Goal: Task Accomplishment & Management: Use online tool/utility

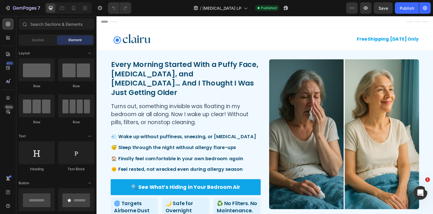
drag, startPoint x: 97, startPoint y: 16, endPoint x: 138, endPoint y: 39, distance: 47.8
click at [138, 39] on img at bounding box center [132, 40] width 43 height 12
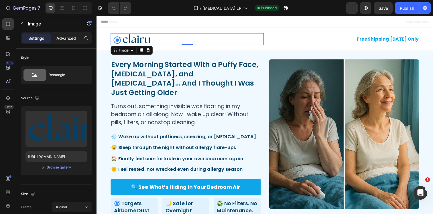
click at [64, 36] on p "Advanced" at bounding box center [65, 38] width 19 height 6
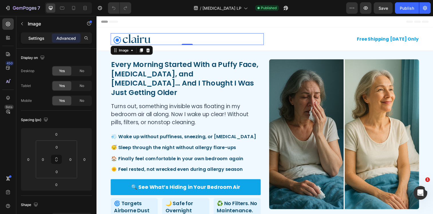
click at [38, 37] on p "Settings" at bounding box center [36, 38] width 16 height 6
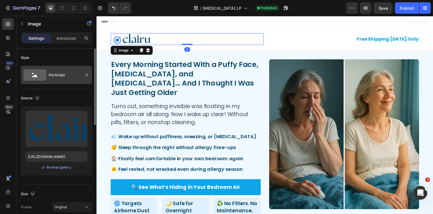
click at [49, 73] on div "Rectangle" at bounding box center [66, 74] width 35 height 13
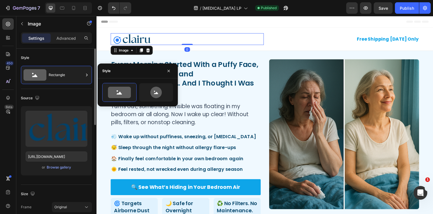
click at [55, 60] on div "Style" at bounding box center [56, 57] width 71 height 9
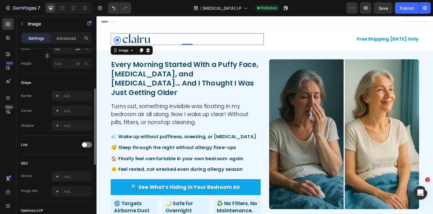
scroll to position [228, 0]
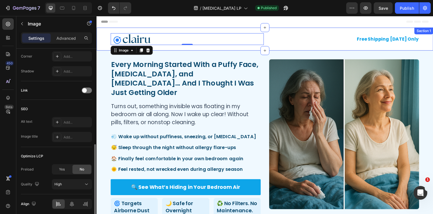
click at [106, 31] on div "Image 0 free shipping [DATE] only Text Block Row Section 1" at bounding box center [269, 40] width 344 height 24
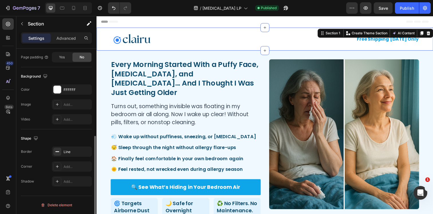
scroll to position [0, 0]
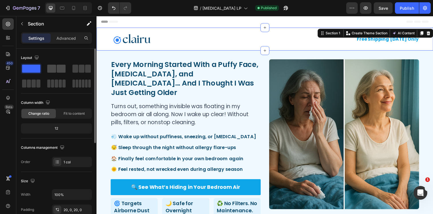
click at [59, 71] on span at bounding box center [61, 69] width 9 height 8
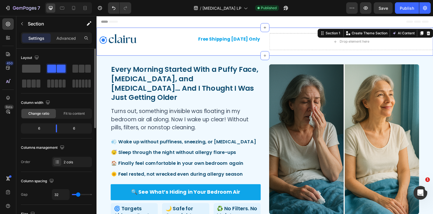
click at [35, 71] on span at bounding box center [31, 69] width 18 height 8
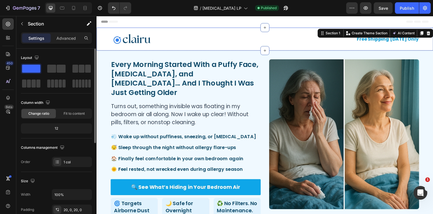
scroll to position [20, 0]
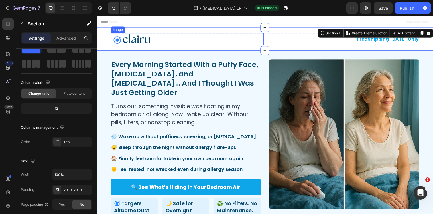
click at [249, 40] on div at bounding box center [189, 40] width 156 height 12
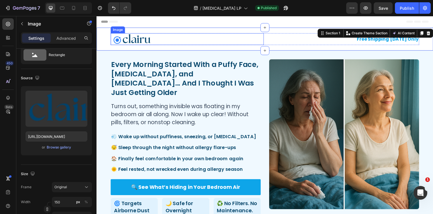
scroll to position [0, 0]
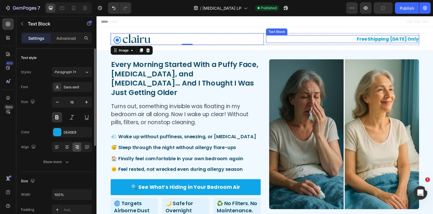
click at [288, 38] on p "free shipping [DATE] only" at bounding box center [347, 39] width 155 height 7
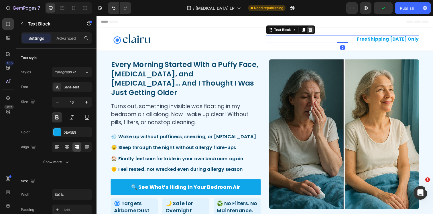
click at [315, 29] on icon at bounding box center [315, 30] width 4 height 4
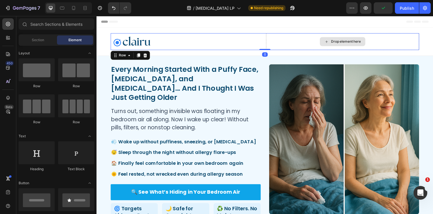
click at [289, 42] on div "Drop element here" at bounding box center [348, 42] width 156 height 17
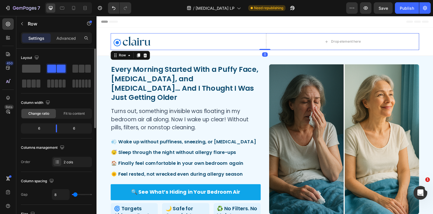
click at [35, 70] on span at bounding box center [31, 69] width 18 height 8
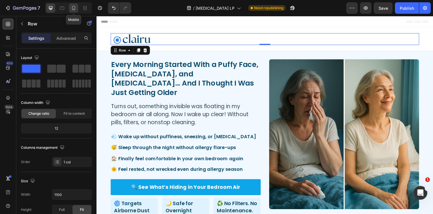
click at [73, 10] on icon at bounding box center [74, 8] width 6 height 6
type input "95%"
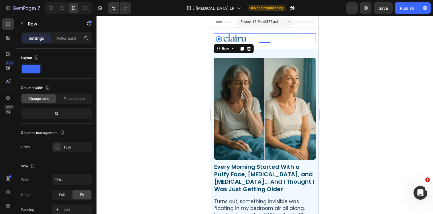
click at [167, 61] on div at bounding box center [265, 115] width 337 height 198
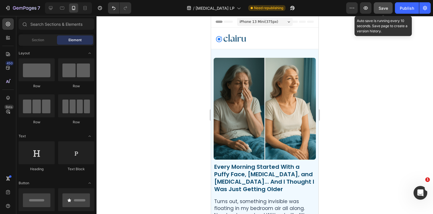
click at [388, 9] on button "Save" at bounding box center [383, 7] width 19 height 11
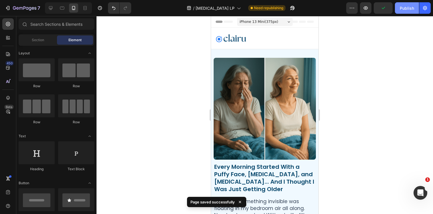
click at [402, 9] on div "Publish" at bounding box center [407, 8] width 14 height 6
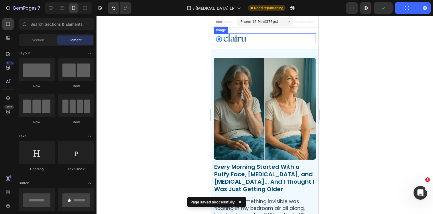
click at [241, 37] on img at bounding box center [231, 39] width 34 height 10
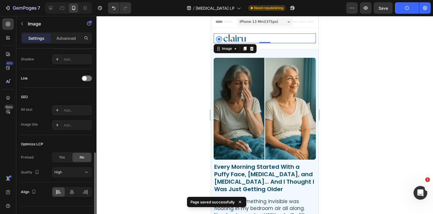
scroll to position [251, 0]
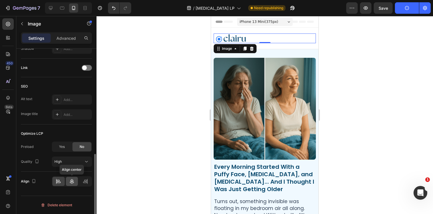
click at [70, 180] on icon at bounding box center [72, 182] width 6 height 6
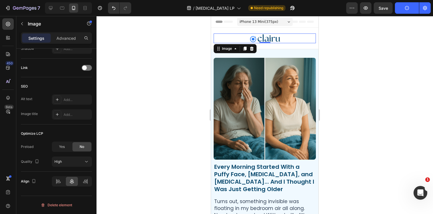
click at [138, 112] on div at bounding box center [265, 115] width 337 height 198
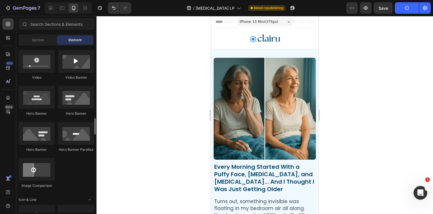
scroll to position [278, 0]
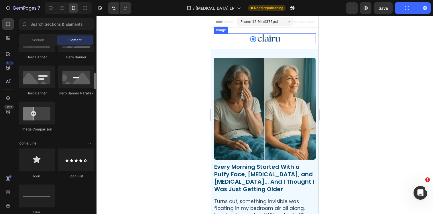
click at [268, 40] on img at bounding box center [265, 39] width 34 height 10
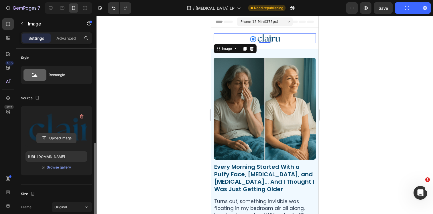
scroll to position [251, 0]
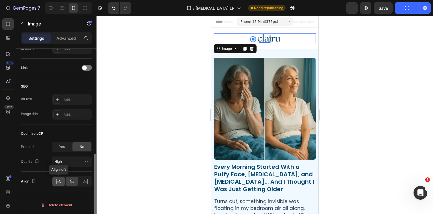
click at [57, 180] on icon at bounding box center [59, 182] width 6 height 6
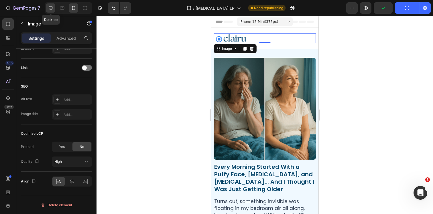
click at [48, 9] on div at bounding box center [50, 7] width 9 height 9
type input "150"
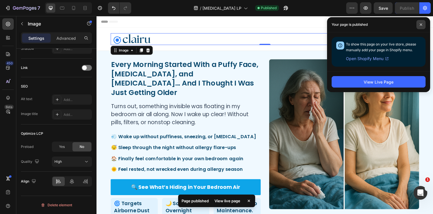
click at [424, 23] on span at bounding box center [421, 24] width 9 height 9
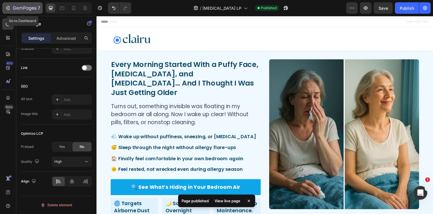
click at [19, 9] on icon "button" at bounding box center [24, 8] width 23 height 5
